Goal: Task Accomplishment & Management: Manage account settings

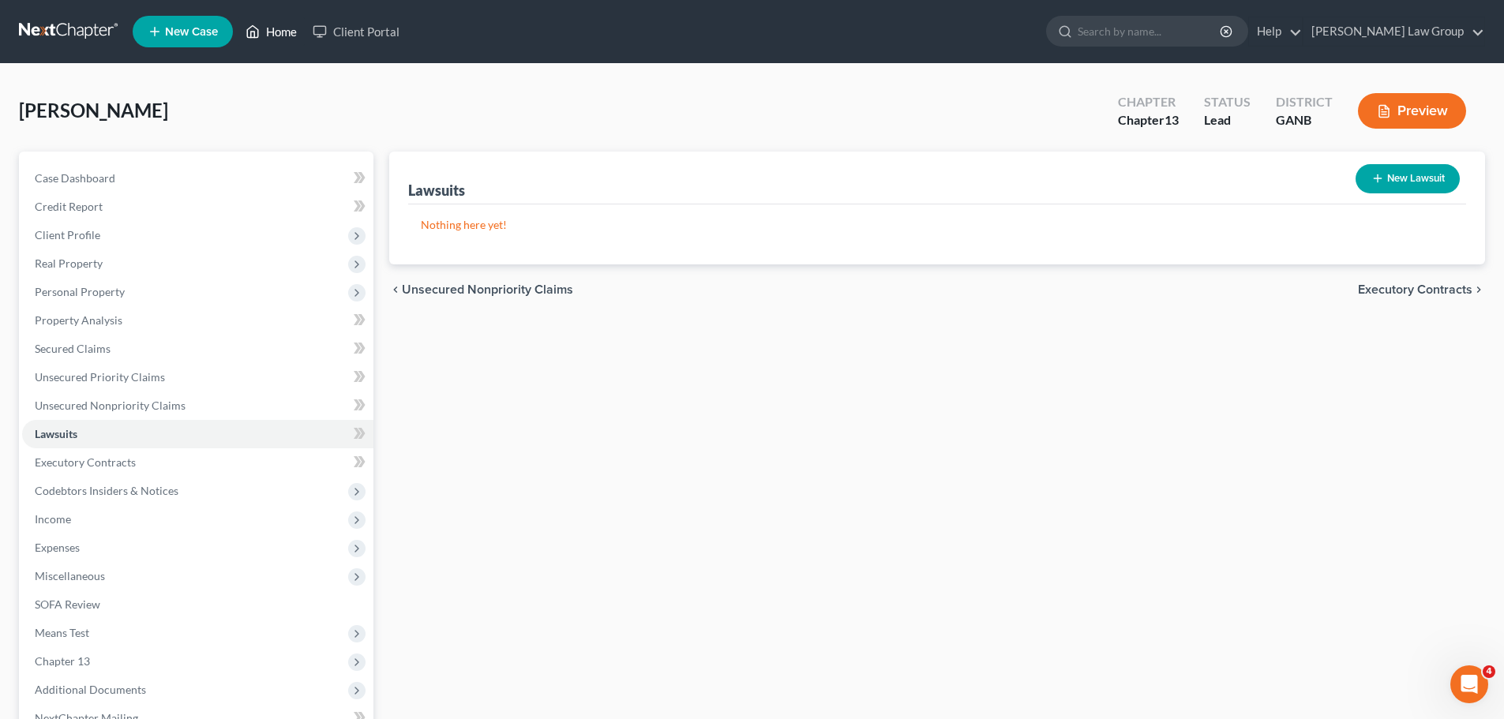
click at [267, 24] on link "Home" at bounding box center [271, 31] width 67 height 28
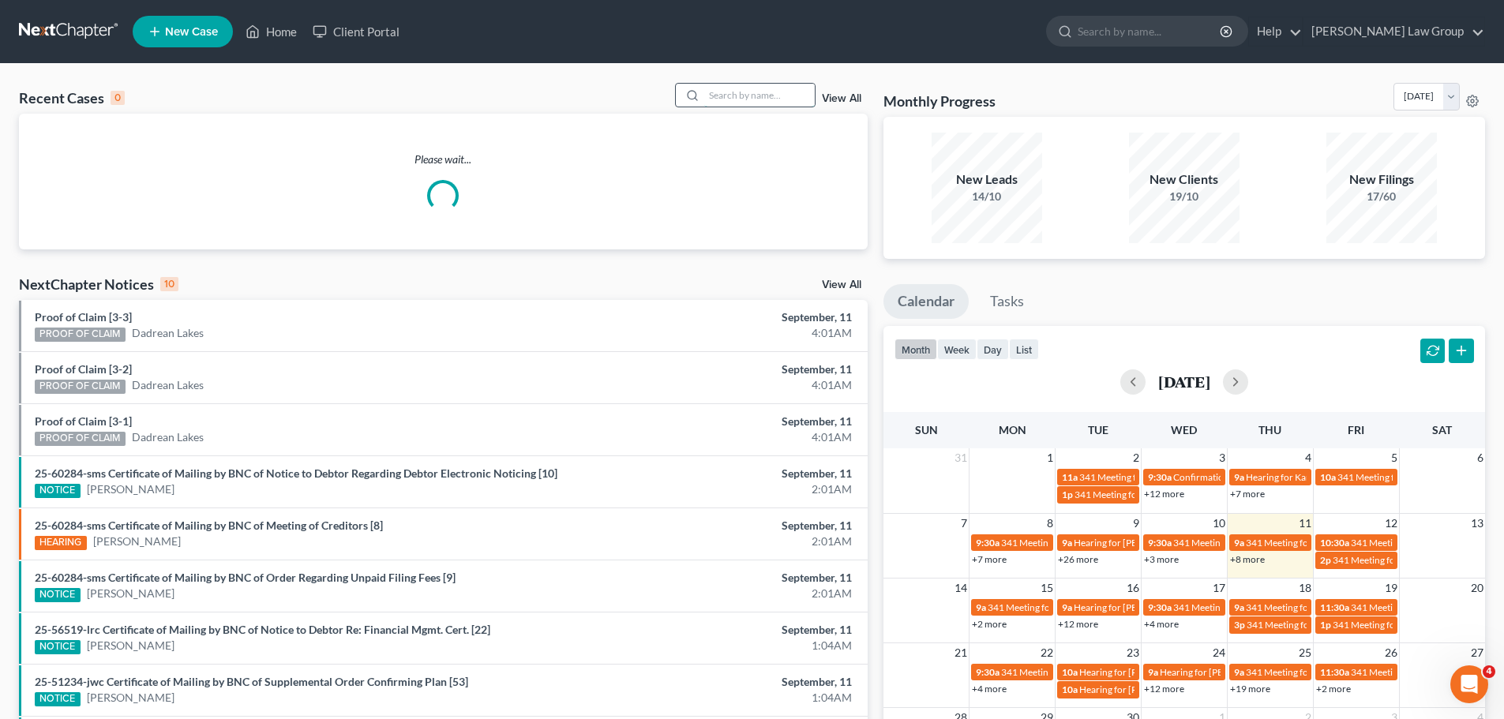
click at [770, 96] on input "search" at bounding box center [759, 95] width 111 height 23
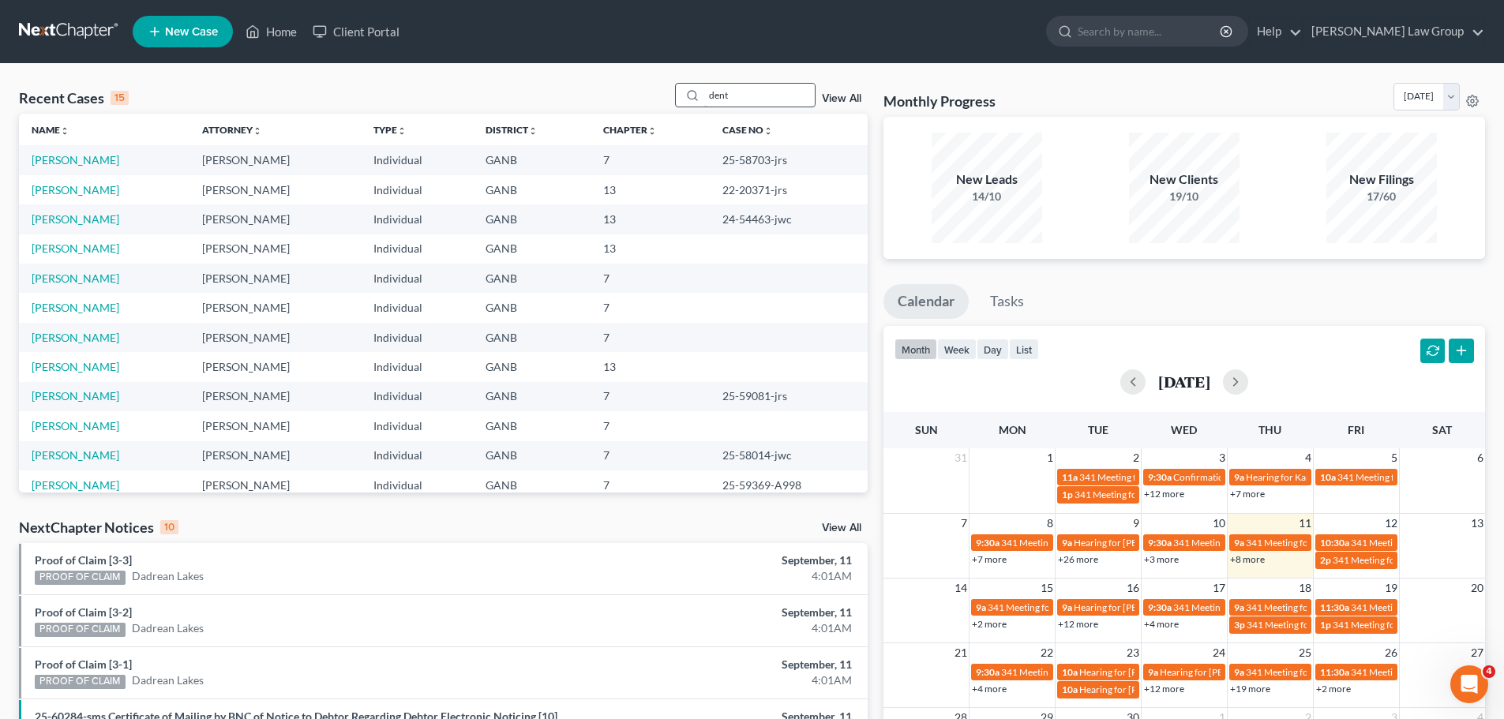
type input "dent"
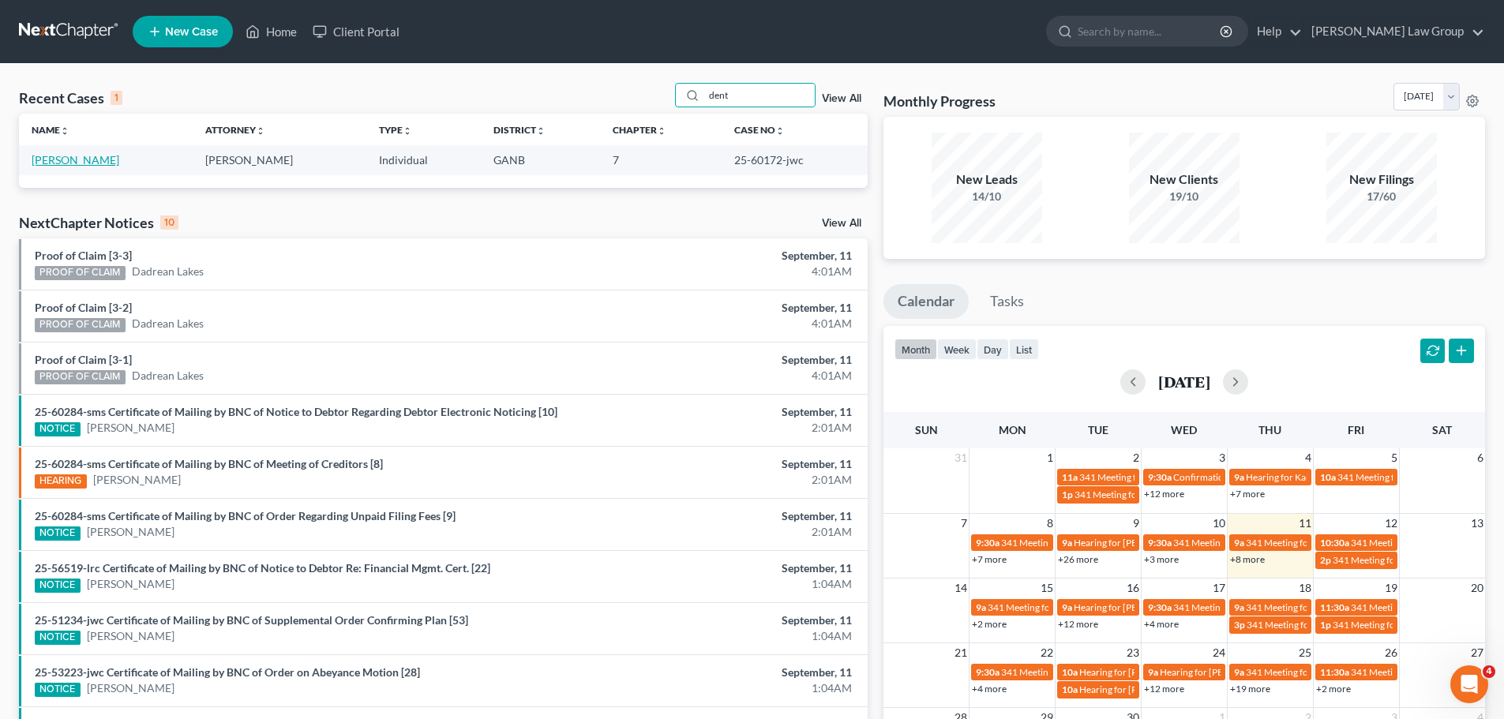
click at [70, 160] on link "[PERSON_NAME]" at bounding box center [76, 159] width 88 height 13
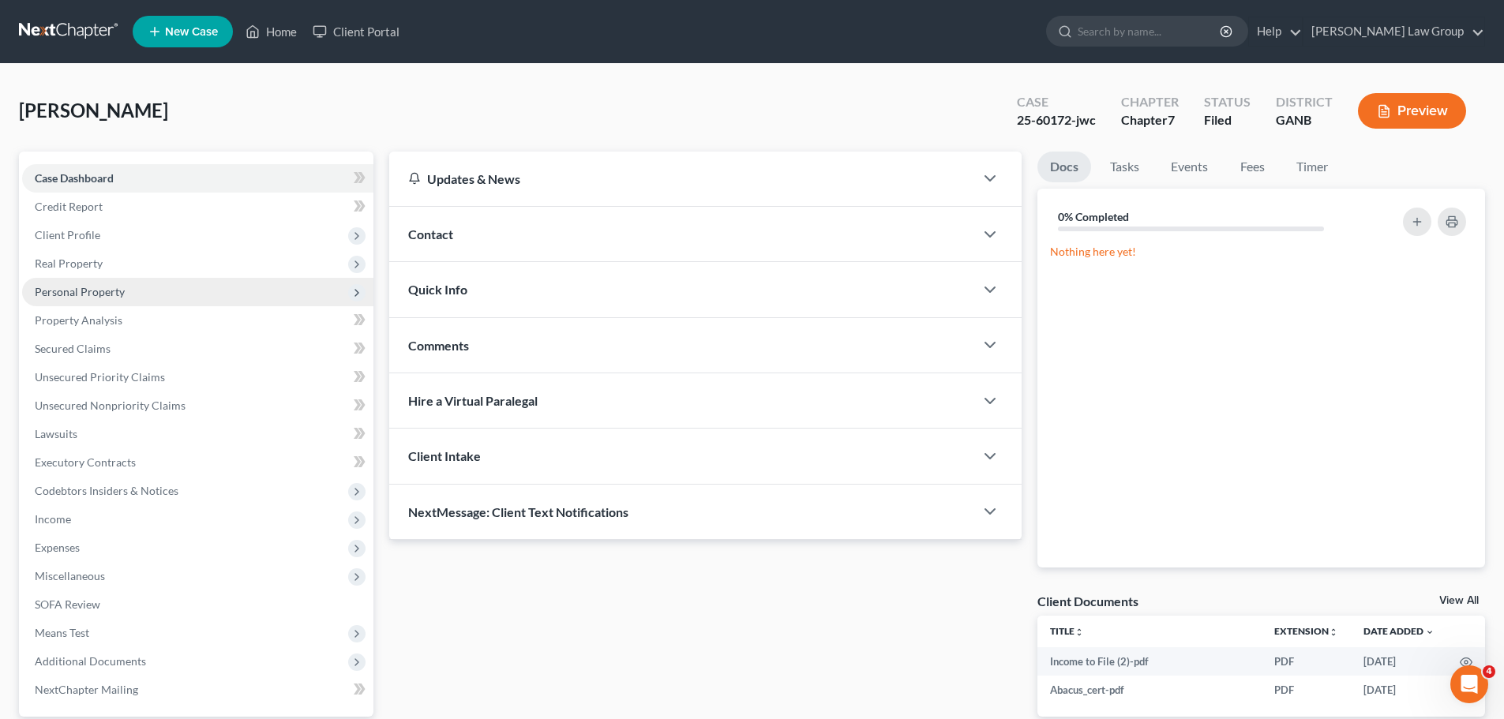
click at [70, 293] on span "Personal Property" at bounding box center [80, 291] width 90 height 13
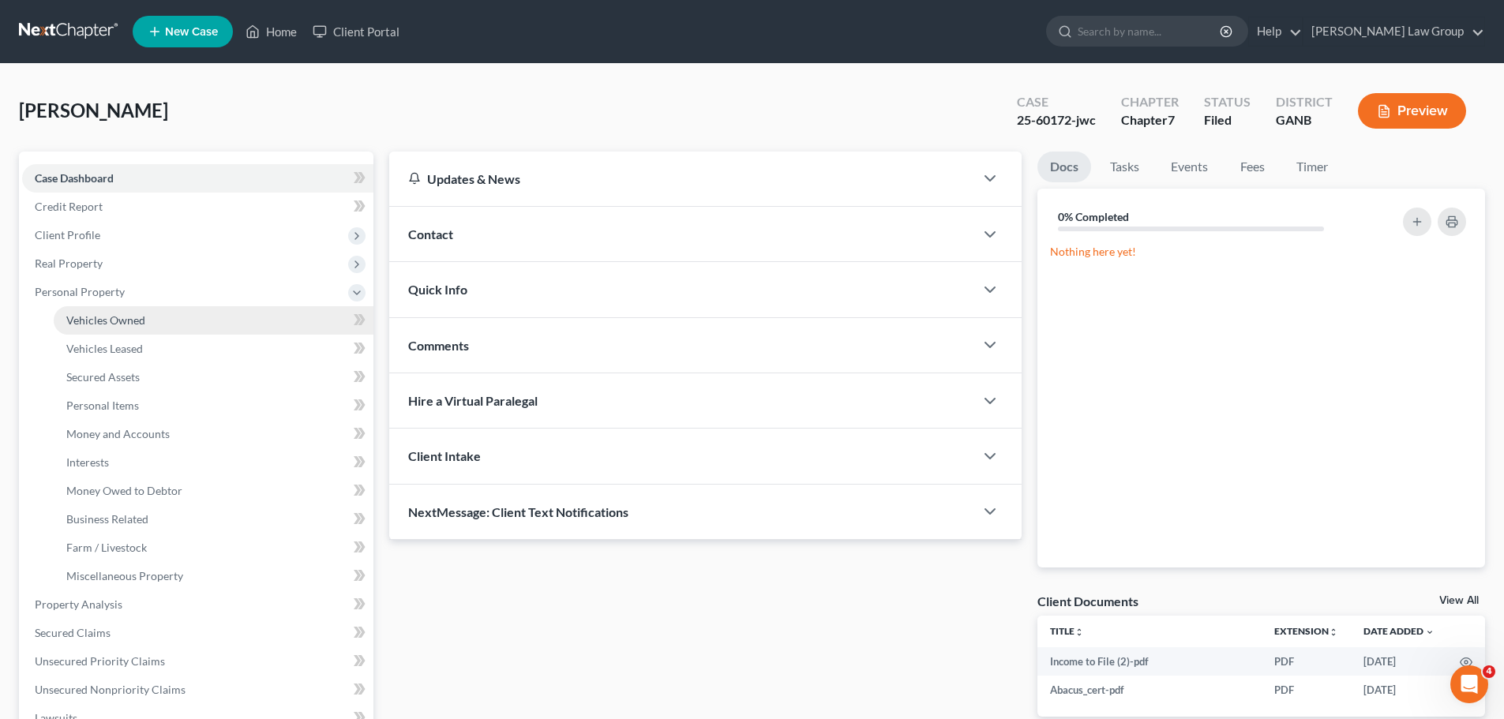
click at [112, 323] on span "Vehicles Owned" at bounding box center [105, 319] width 79 height 13
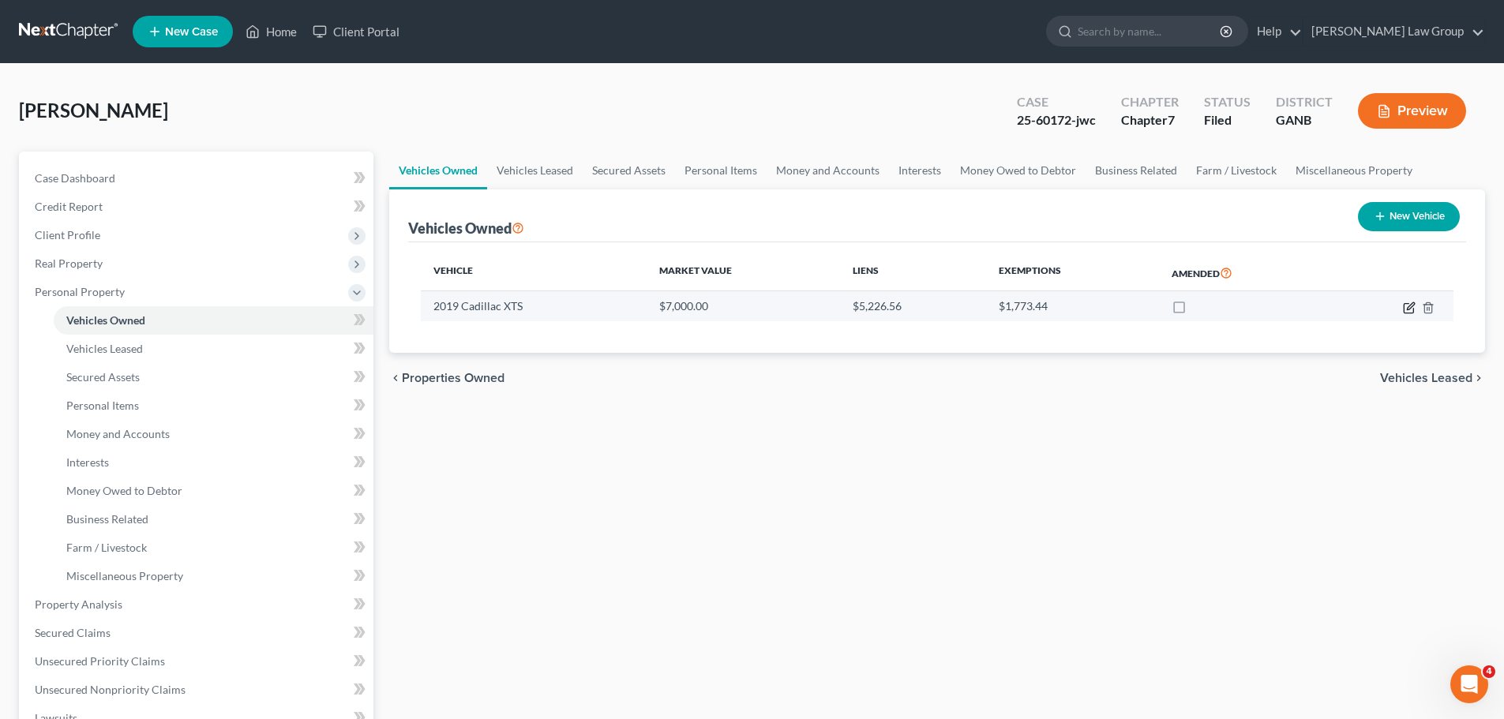
click at [1406, 308] on icon "button" at bounding box center [1409, 308] width 13 height 13
select select "0"
select select "7"
select select "2"
select select "0"
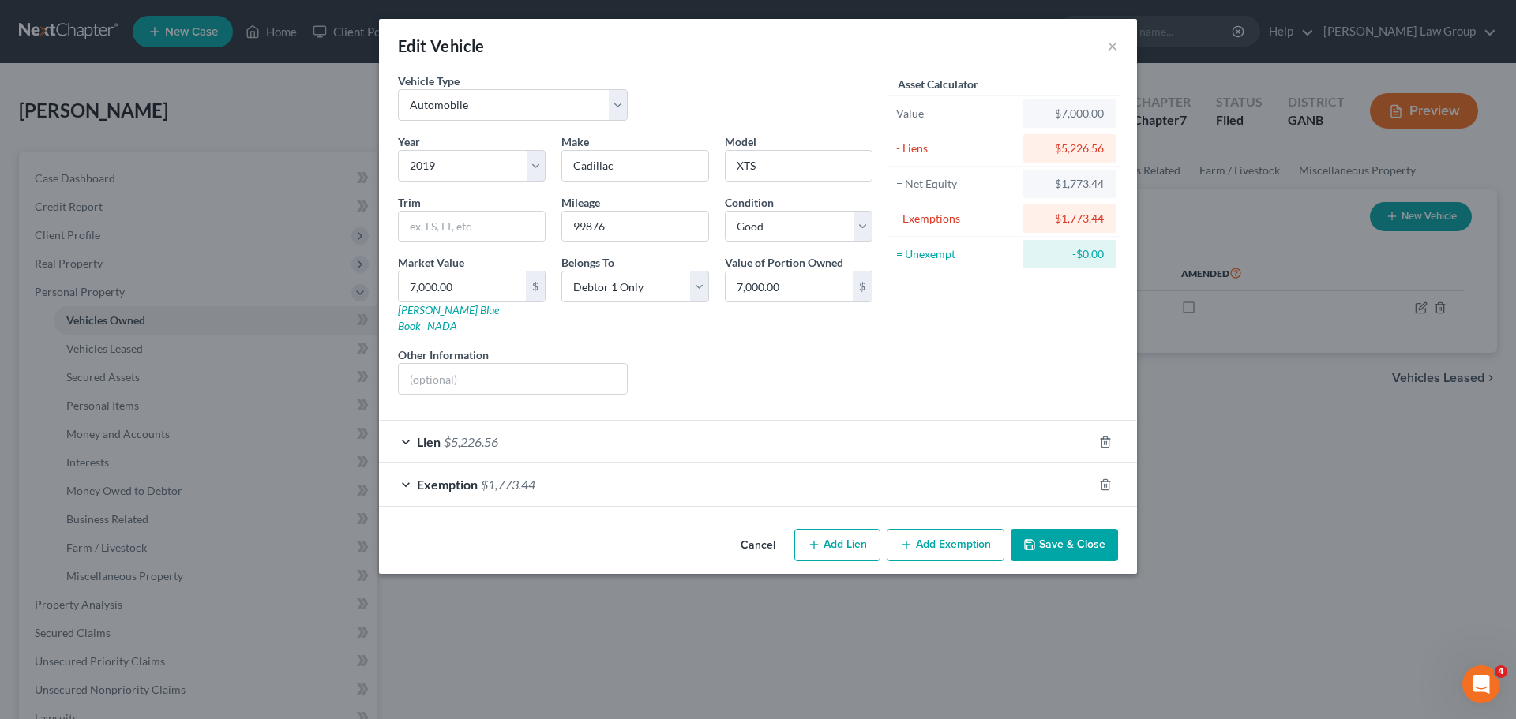
click at [450, 434] on div "Lien $5,226.56" at bounding box center [736, 442] width 714 height 42
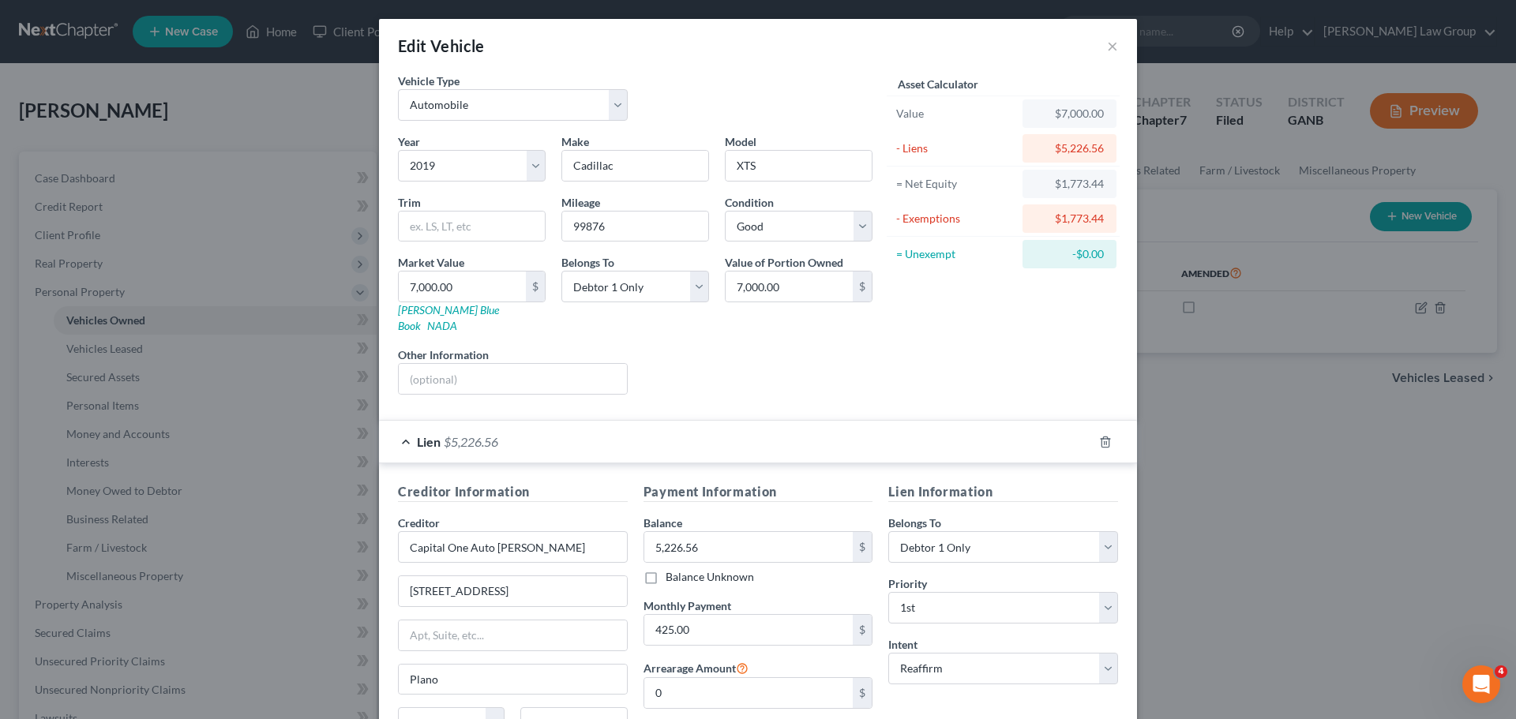
click at [450, 434] on div "Lien $5,226.56" at bounding box center [736, 442] width 714 height 42
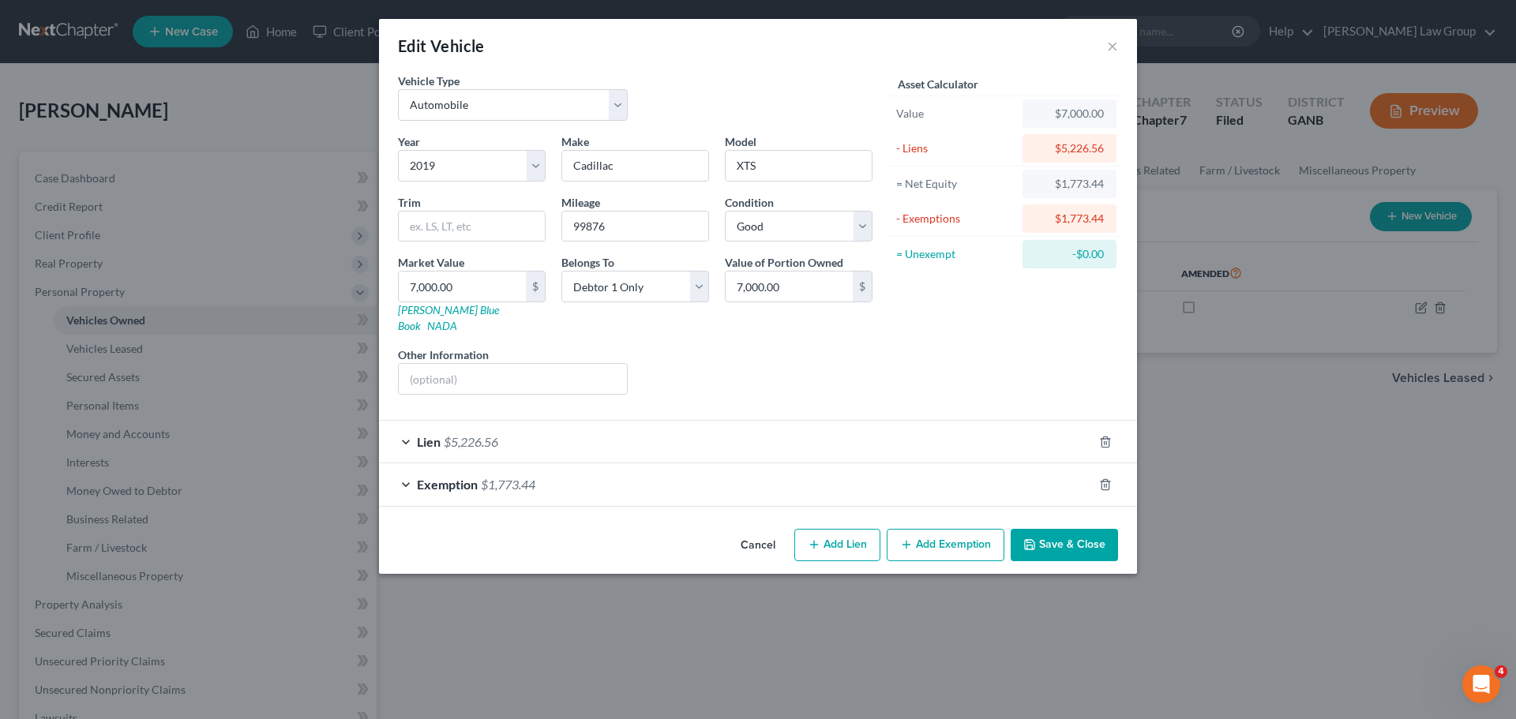
click at [1018, 534] on button "Save & Close" at bounding box center [1064, 545] width 107 height 33
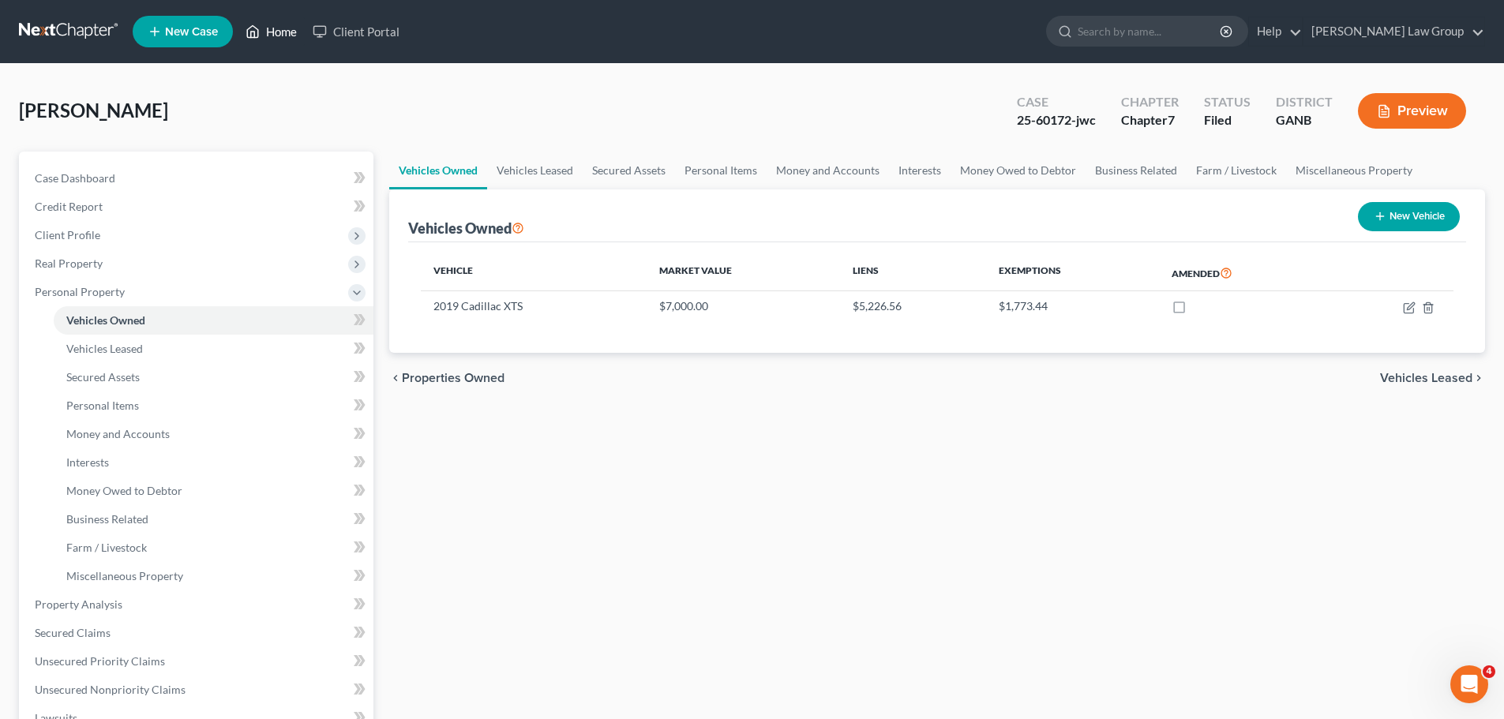
click at [268, 32] on link "Home" at bounding box center [271, 31] width 67 height 28
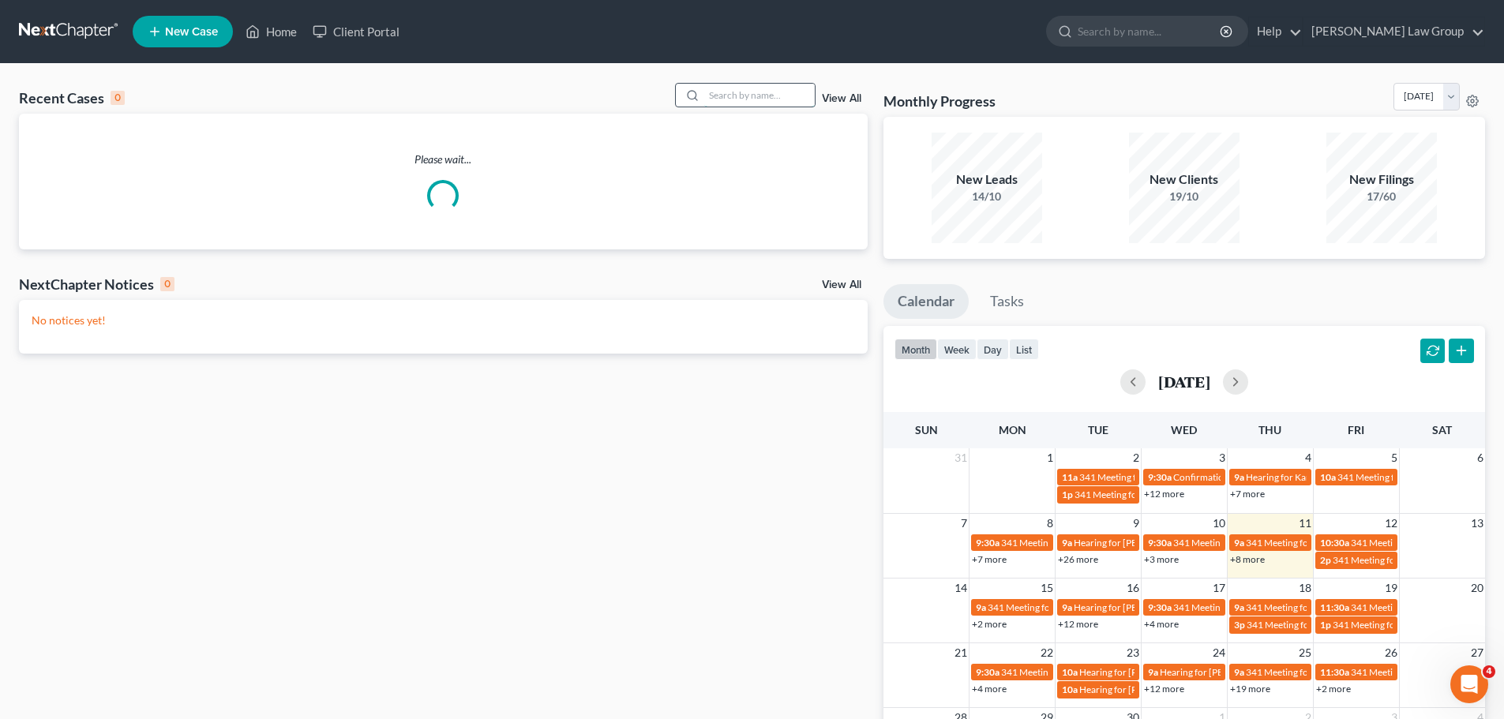
click at [741, 94] on input "search" at bounding box center [759, 95] width 111 height 23
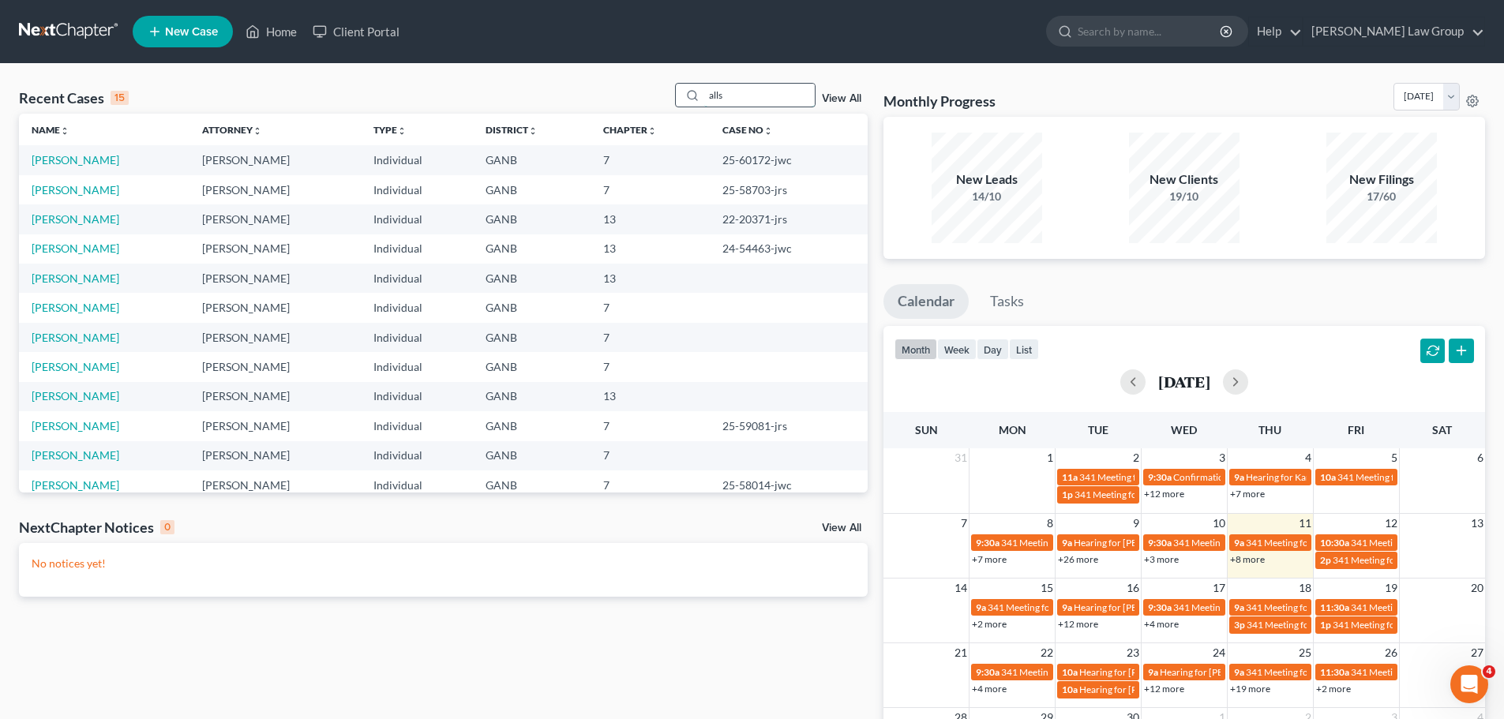
type input "alls"
